Goal: Information Seeking & Learning: Learn about a topic

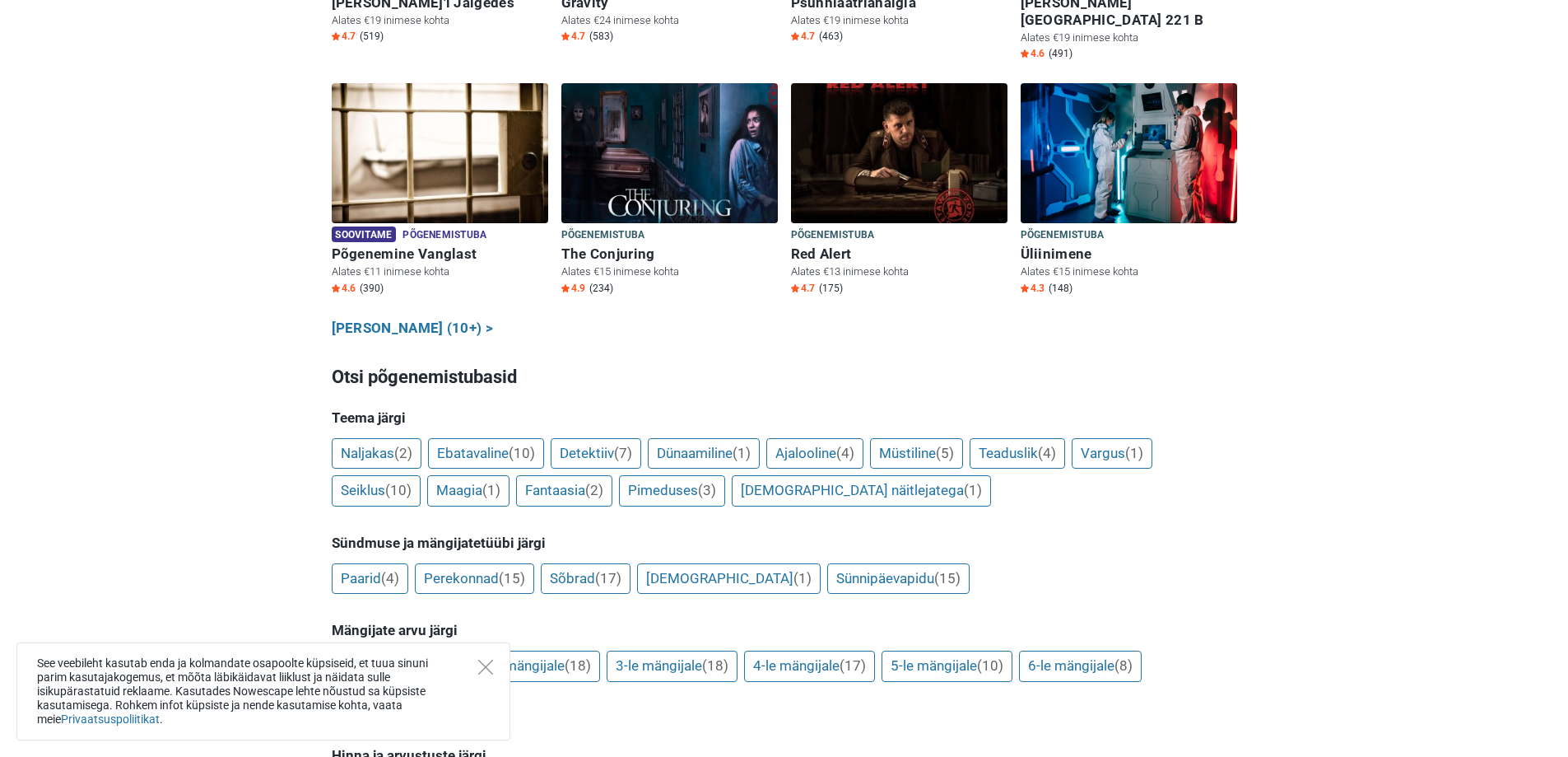
scroll to position [988, 0]
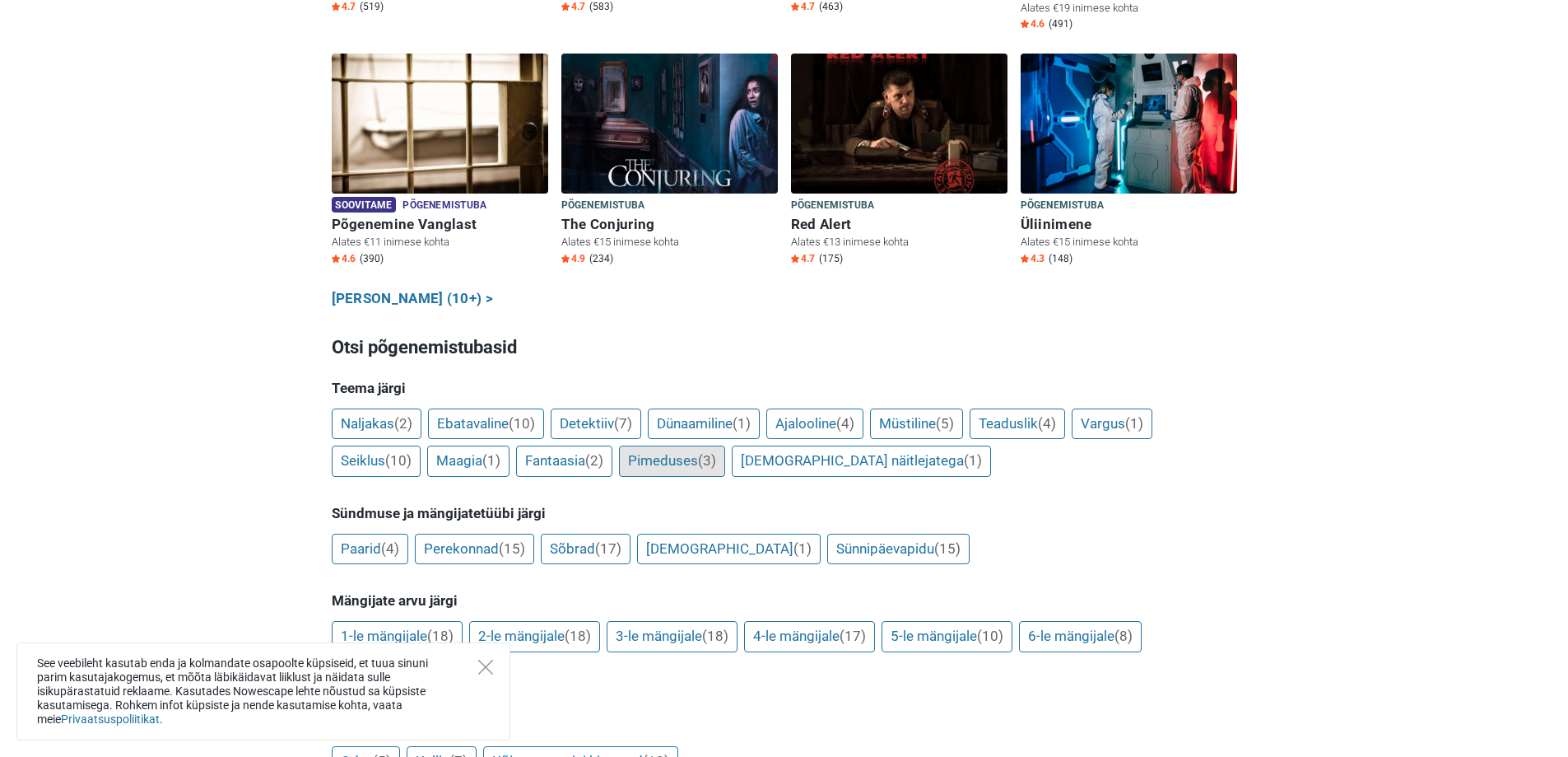
click at [651, 445] on link "Pimeduses (3)" at bounding box center [671, 461] width 106 height 32
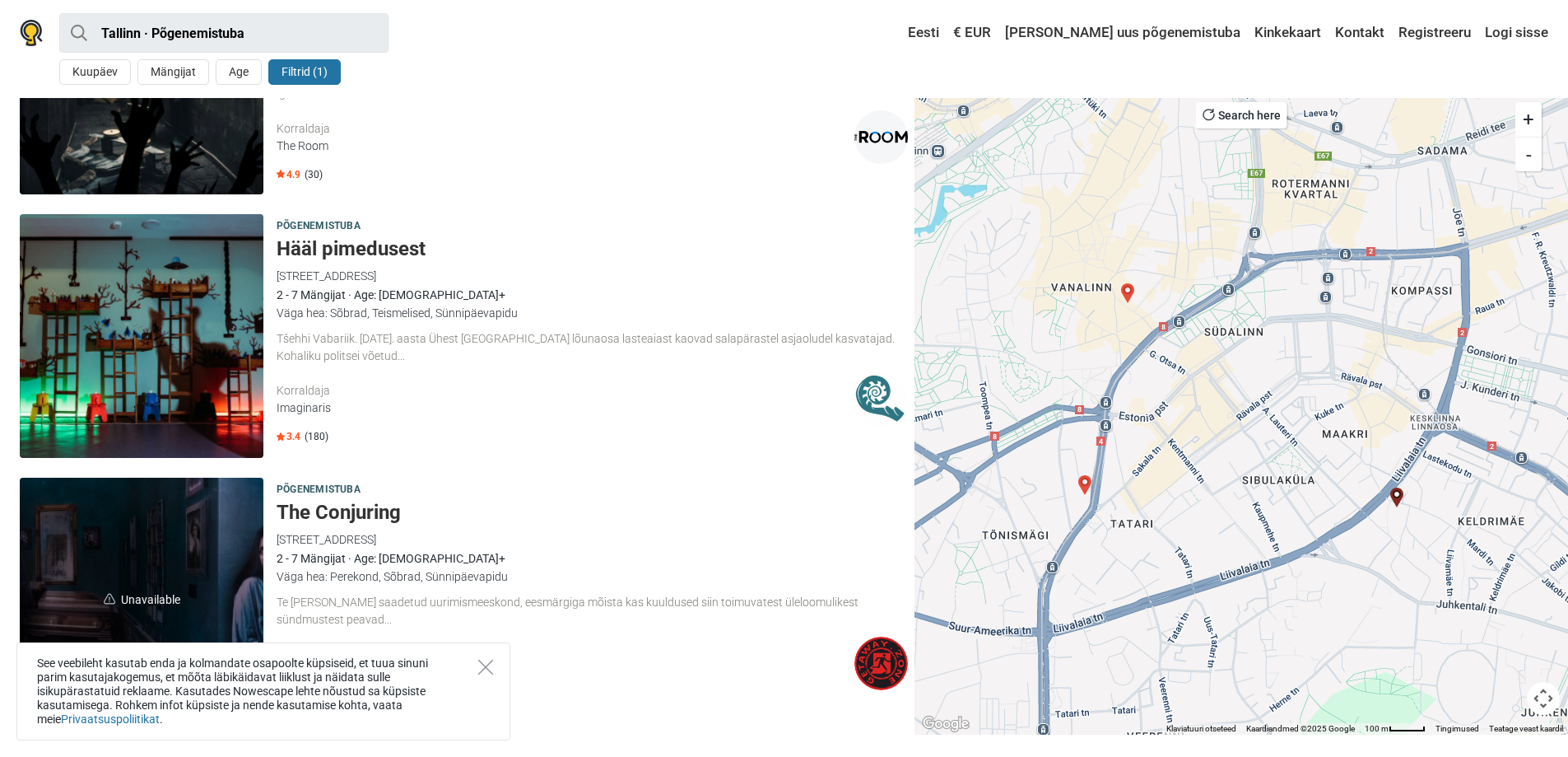
scroll to position [165, 0]
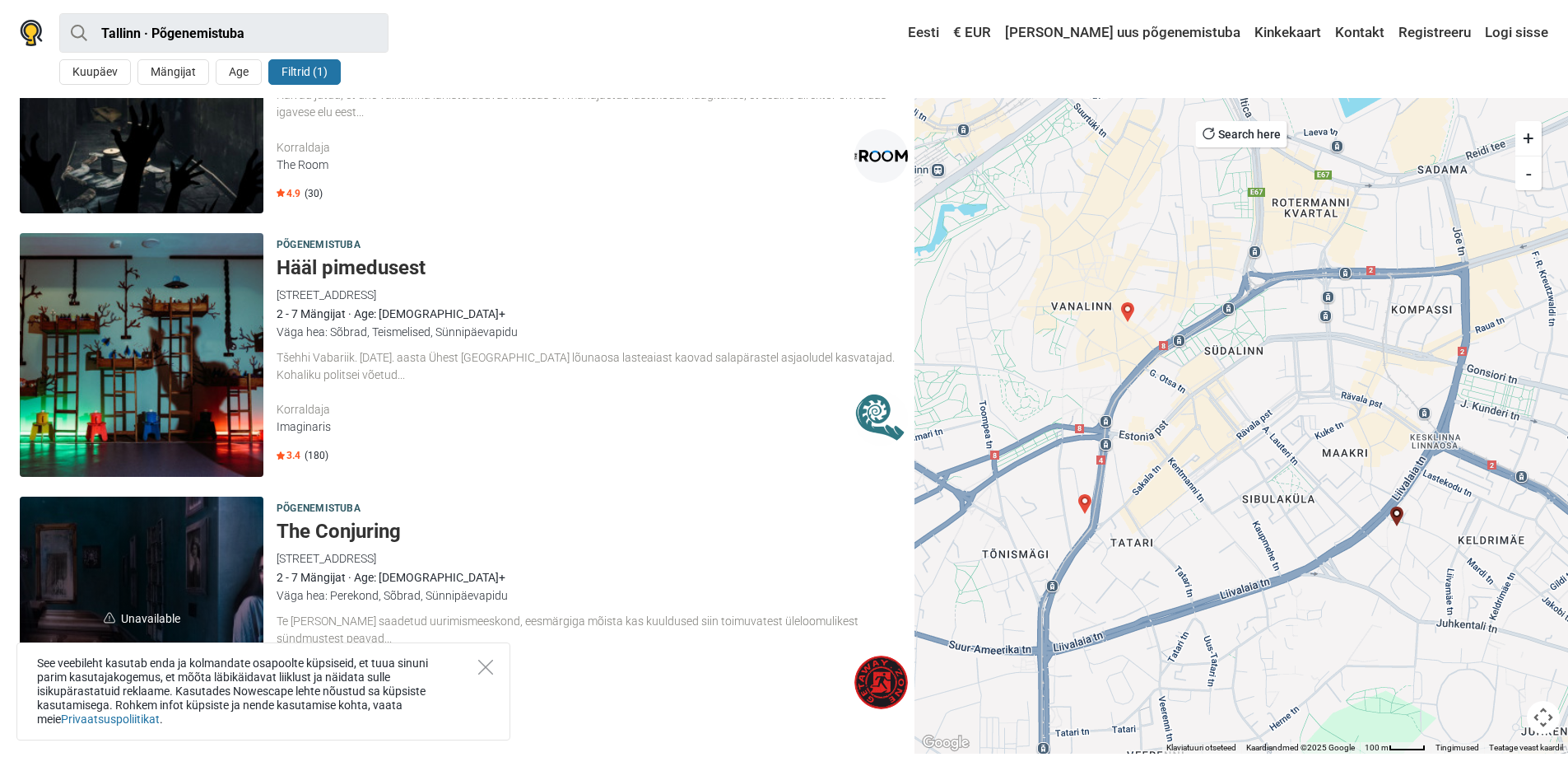
click at [334, 263] on h5 "Hääl pimedusest" at bounding box center [592, 268] width 631 height 24
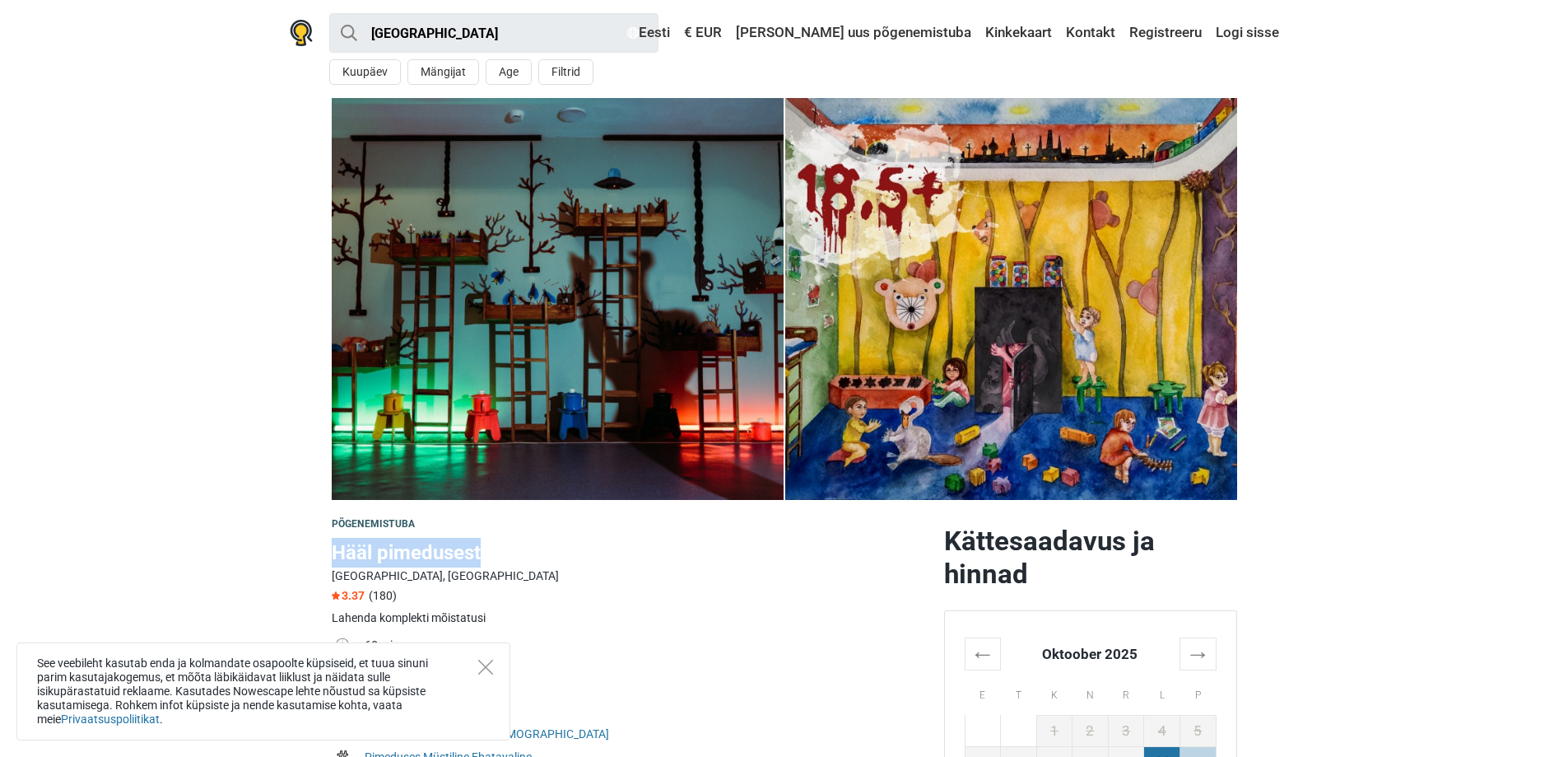
drag, startPoint x: 484, startPoint y: 552, endPoint x: 328, endPoint y: 553, distance: 156.0
copy h1 "Hääl pimedusest"
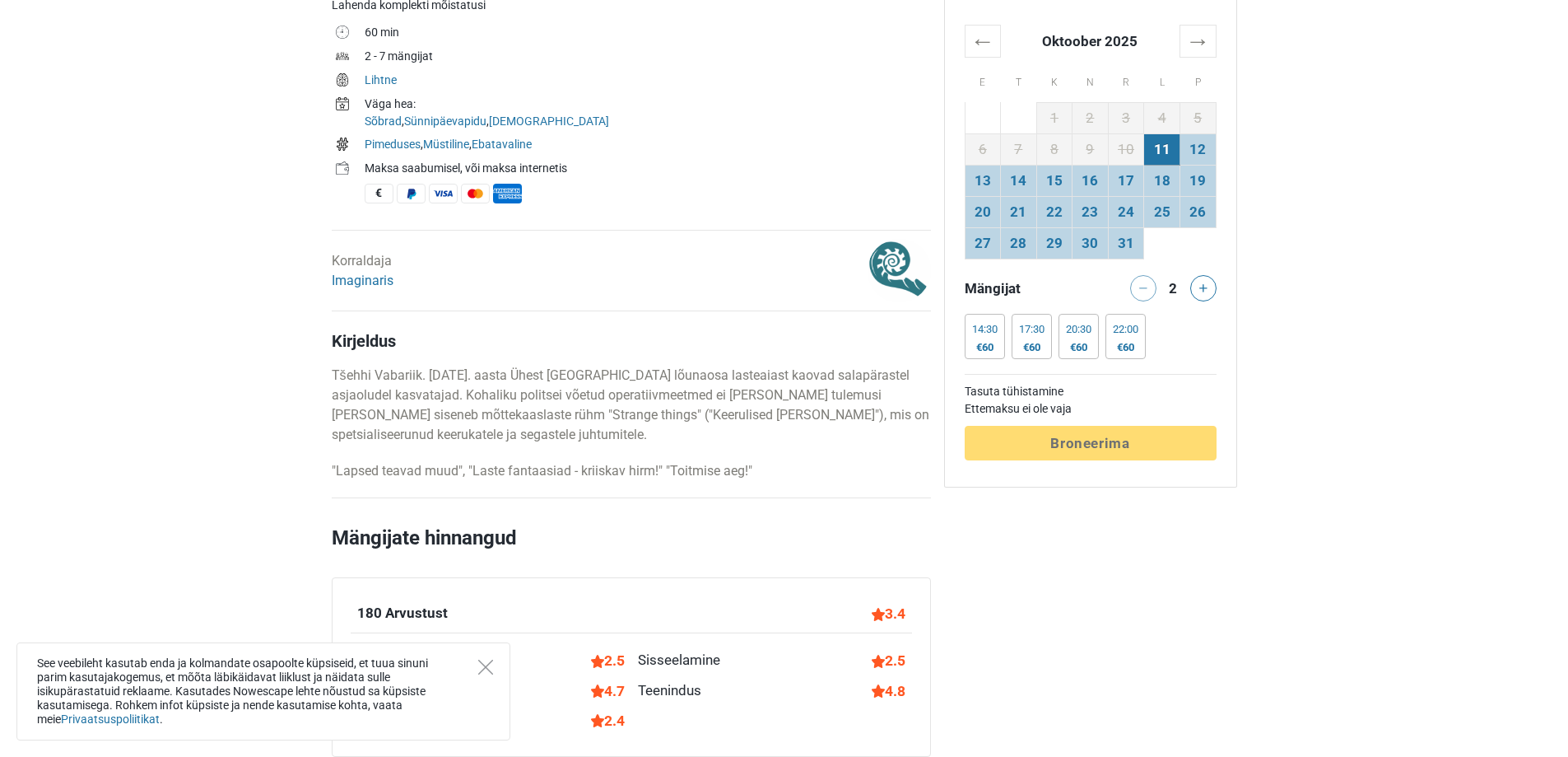
scroll to position [659, 0]
